Goal: Information Seeking & Learning: Learn about a topic

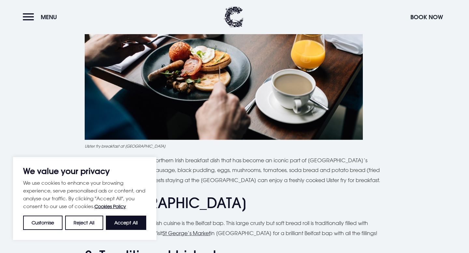
scroll to position [348, 0]
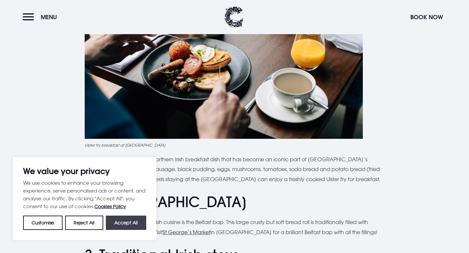
click at [125, 221] on button "Accept All" at bounding box center [126, 223] width 40 height 14
checkbox input "true"
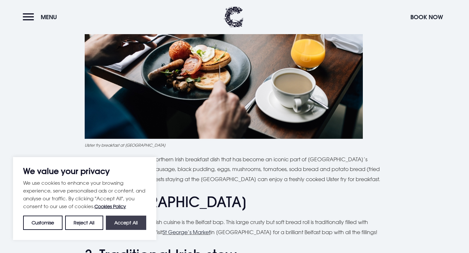
checkbox input "true"
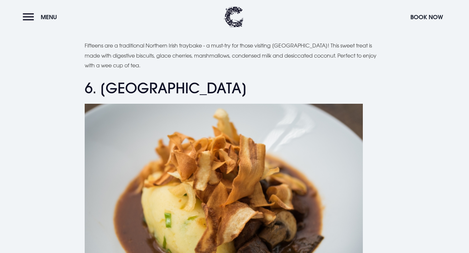
scroll to position [844, 0]
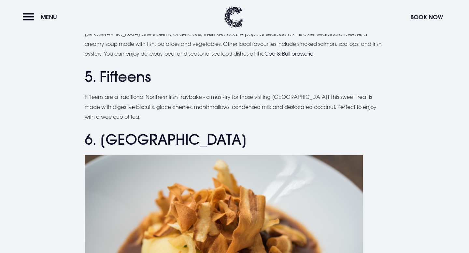
click at [127, 141] on h2 "6. [GEOGRAPHIC_DATA]" at bounding box center [235, 139] width 300 height 17
copy h2 "Champ"
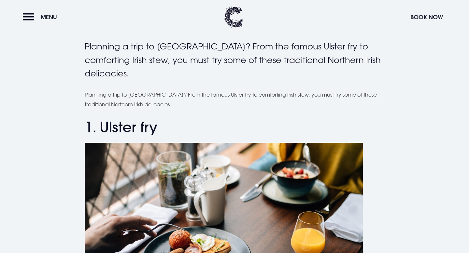
scroll to position [137, 0]
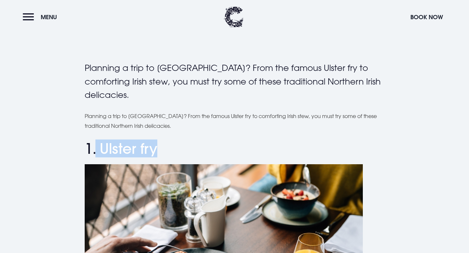
drag, startPoint x: 96, startPoint y: 153, endPoint x: 203, endPoint y: 153, distance: 106.8
click at [203, 153] on h2 "1. Ulster fry" at bounding box center [235, 148] width 300 height 17
copy h2 "Ulster fry"
